Goal: Find specific page/section: Find specific page/section

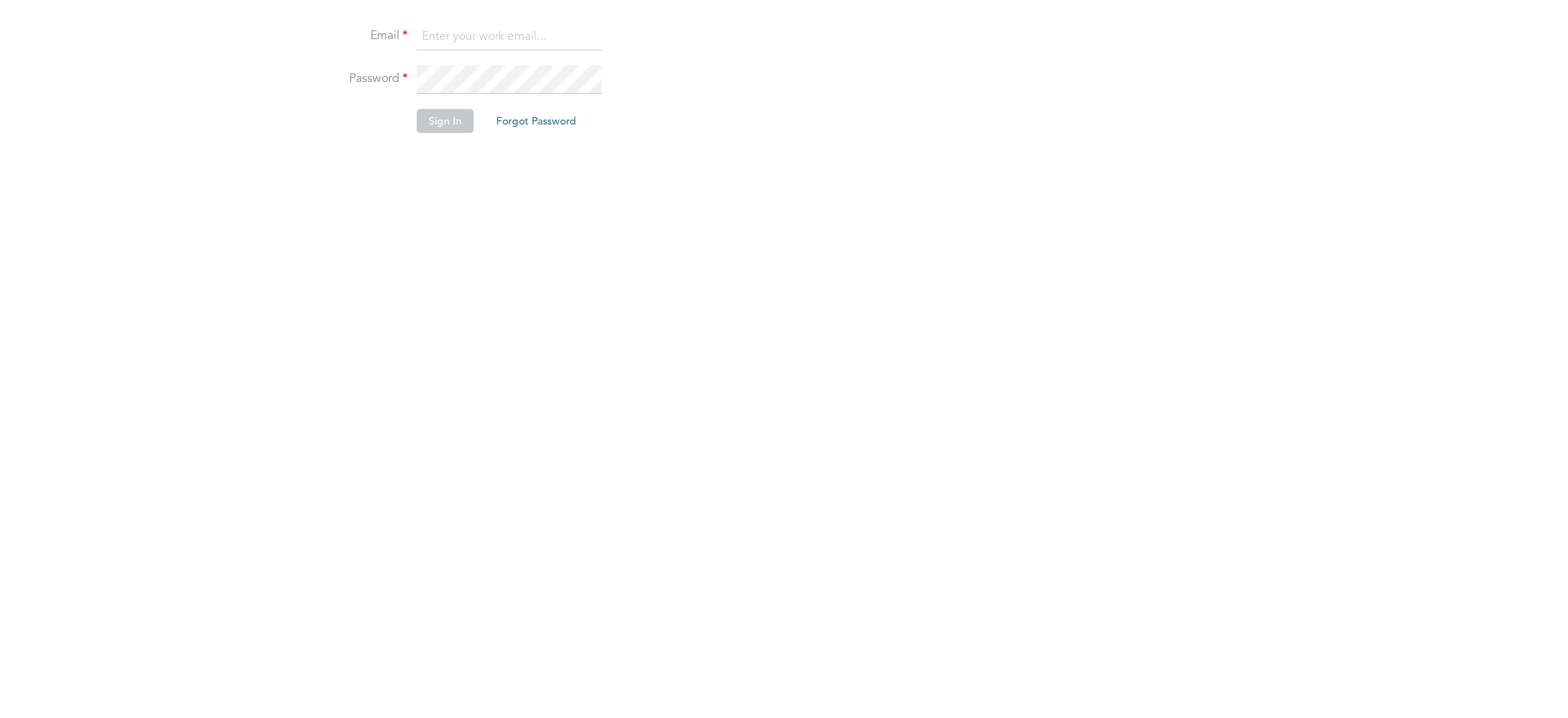
drag, startPoint x: 377, startPoint y: 110, endPoint x: 379, endPoint y: 101, distance: 9.2
click at [379, 101] on input at bounding box center [395, 101] width 63 height 9
type input "clodagh@falcongreen.co.uk"
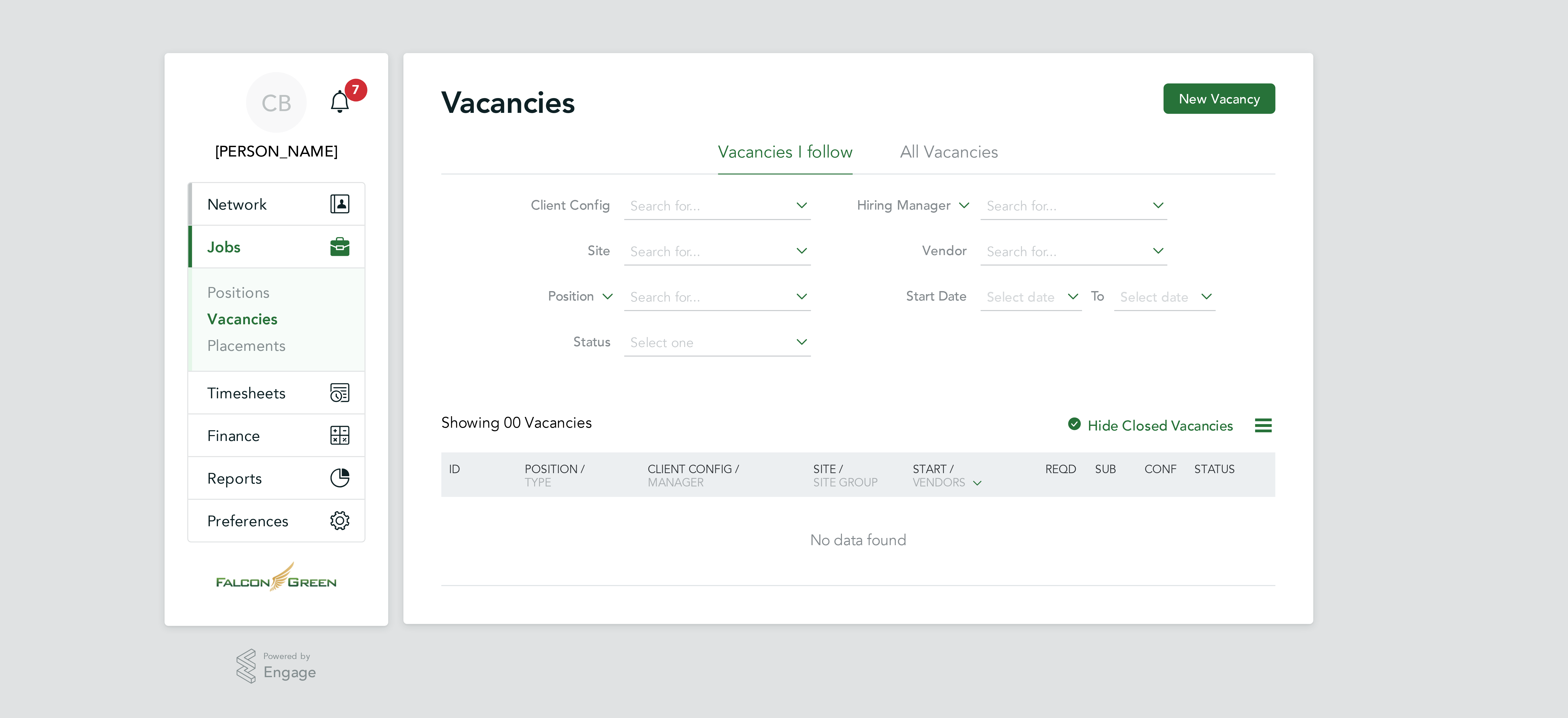
click at [623, 53] on span "Network" at bounding box center [617, 55] width 16 height 5
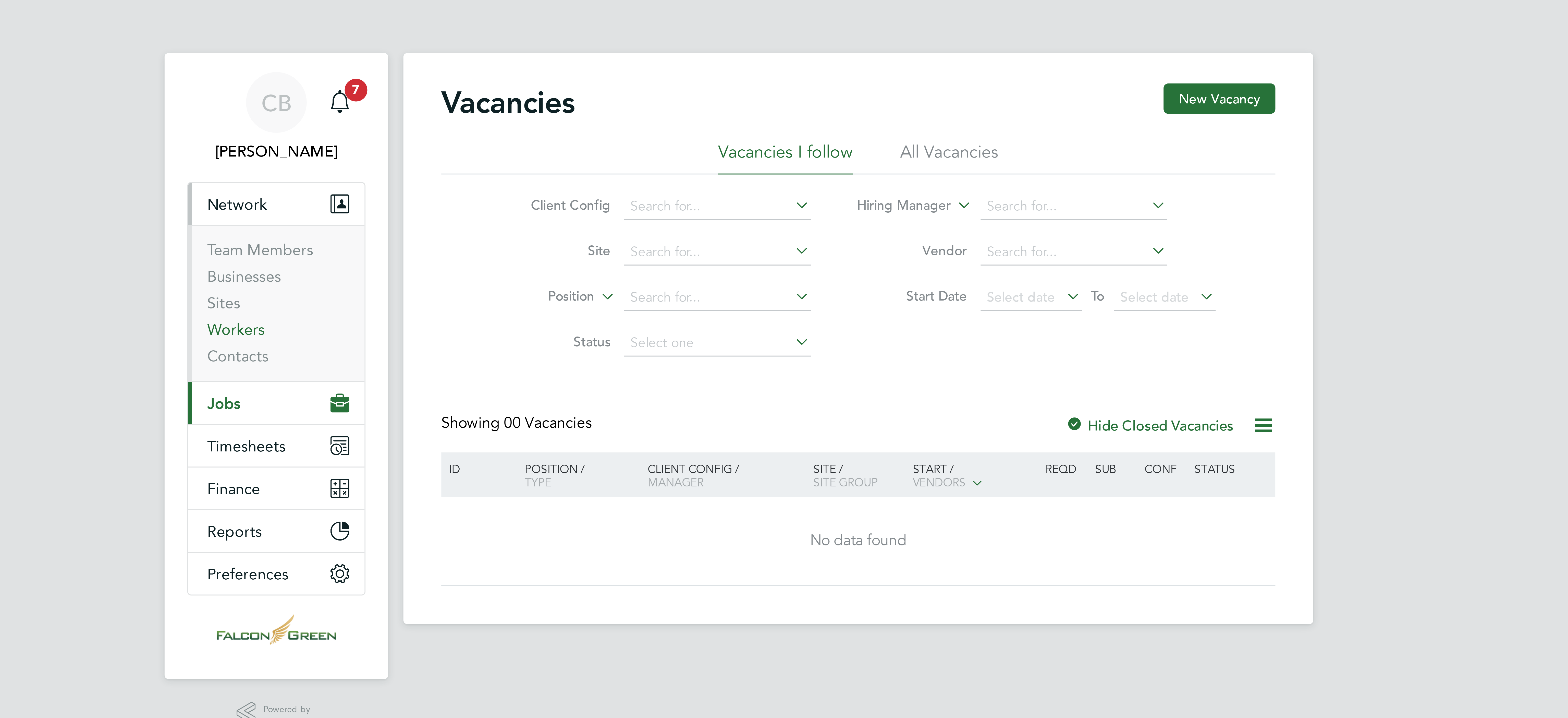
click at [615, 90] on link "Workers" at bounding box center [617, 89] width 16 height 5
